Goal: Find specific page/section: Find specific page/section

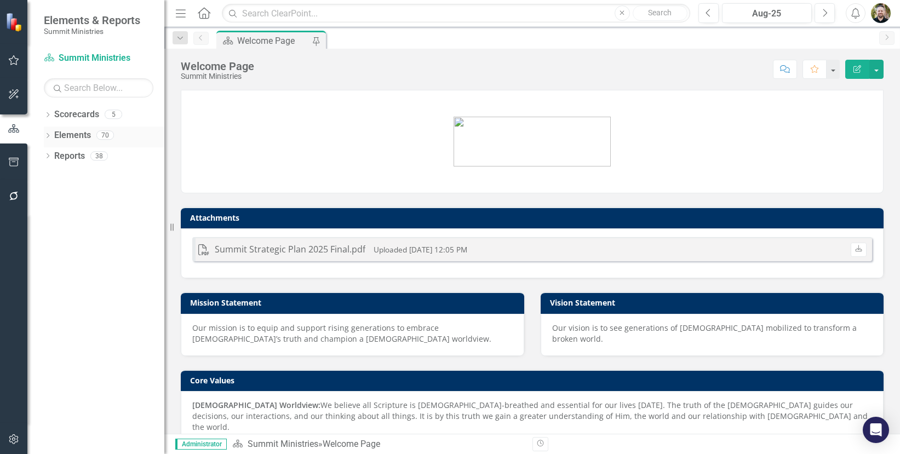
click at [64, 138] on link "Elements" at bounding box center [72, 135] width 37 height 13
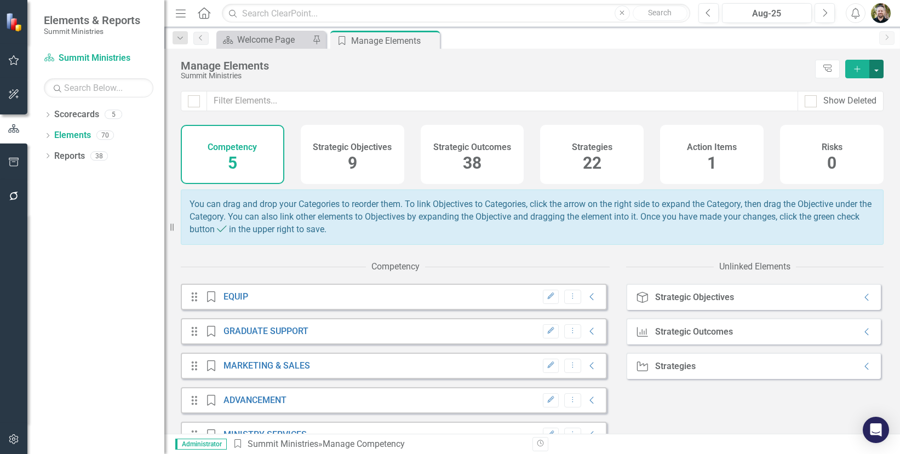
click at [881, 69] on button "button" at bounding box center [877, 69] width 14 height 19
click at [711, 67] on div "Manage Elements" at bounding box center [495, 66] width 629 height 12
click at [456, 162] on div "Strategic Outcomes 38" at bounding box center [473, 154] width 104 height 59
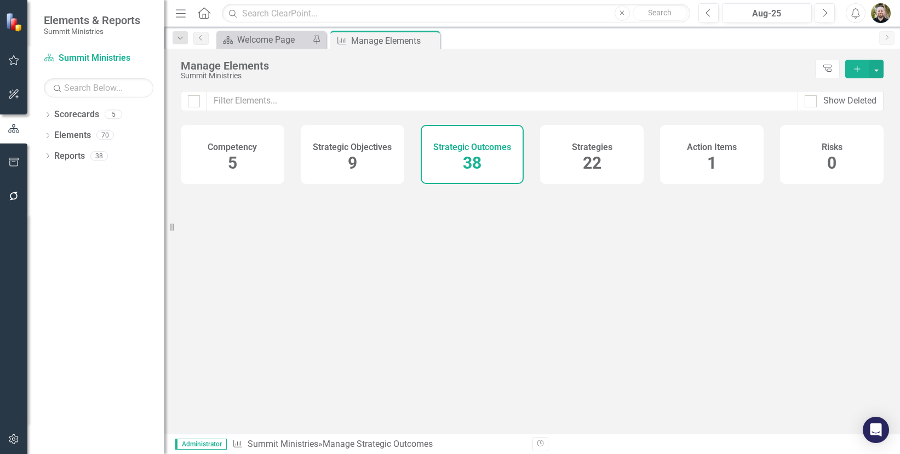
checkbox input "false"
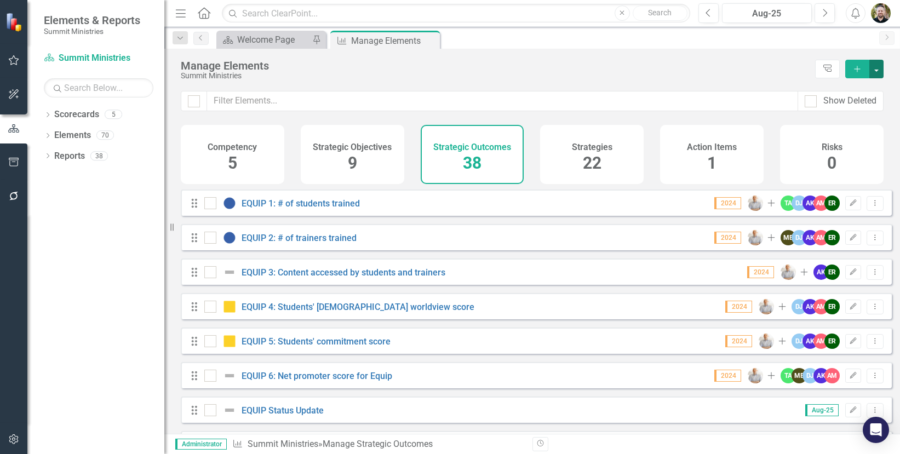
click at [877, 68] on button "button" at bounding box center [877, 69] width 14 height 19
click at [778, 59] on div "Manage Elements Summit Ministries Tree Explorer Add" at bounding box center [532, 70] width 736 height 42
click at [59, 161] on link "Reports" at bounding box center [69, 156] width 31 height 13
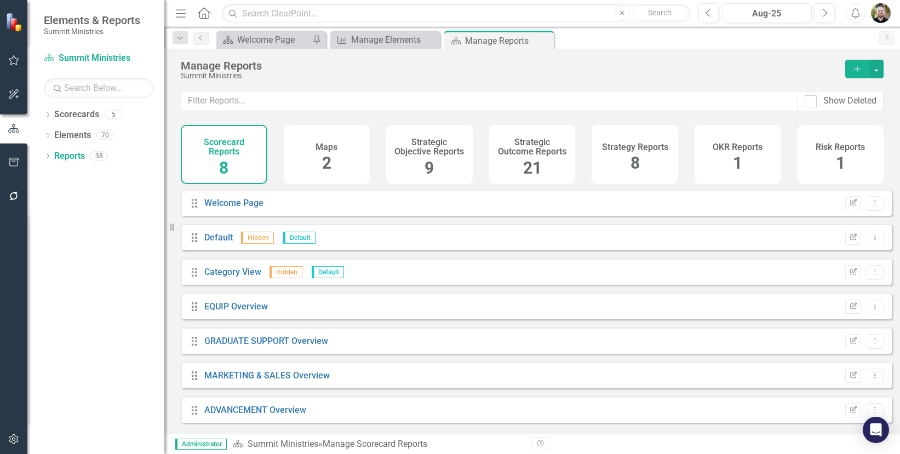
click at [533, 167] on span "21" at bounding box center [532, 167] width 19 height 19
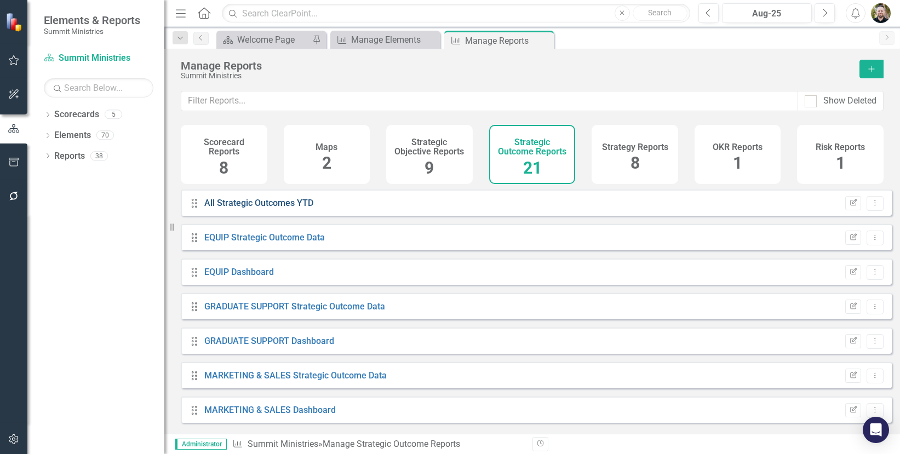
click at [226, 208] on link "All Strategic Outcomes YTD" at bounding box center [258, 203] width 109 height 10
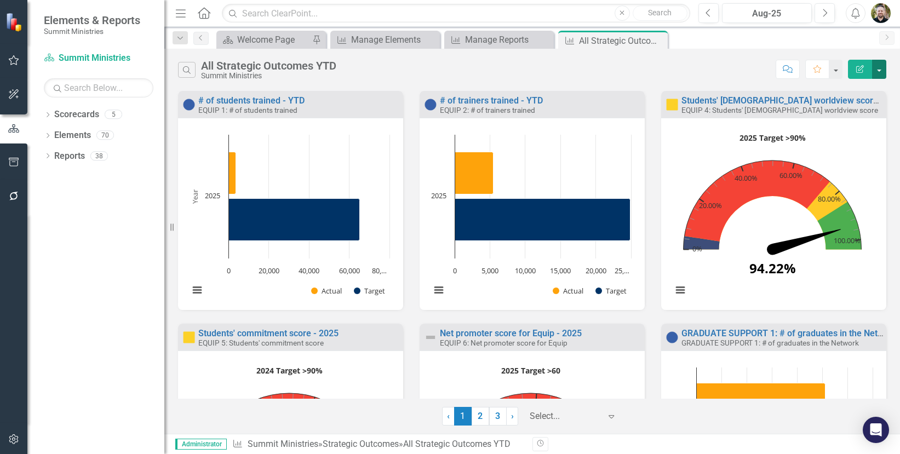
click at [878, 69] on button "button" at bounding box center [879, 69] width 14 height 19
click at [716, 64] on div "Search All Strategic Outcomes YTD Summit Ministries Comment Favorite Edit Report" at bounding box center [532, 70] width 709 height 20
